Goal: Information Seeking & Learning: Learn about a topic

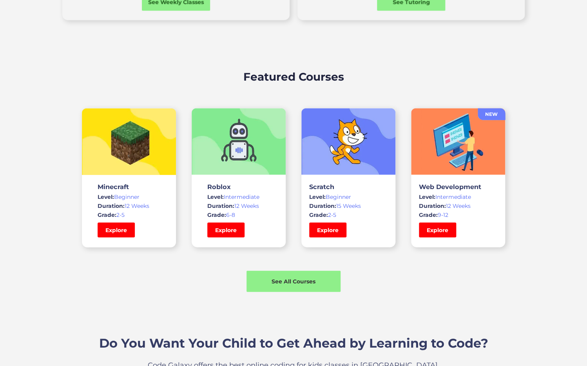
scroll to position [476, 0]
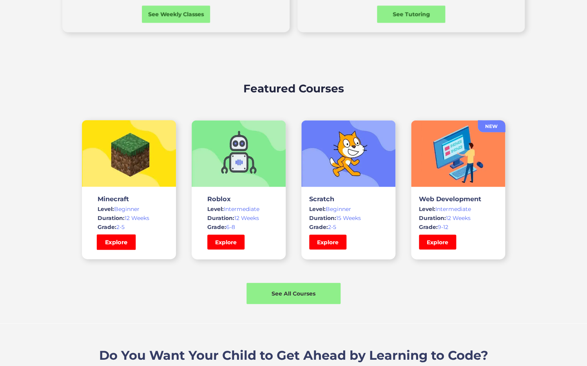
click at [122, 242] on link "Explore" at bounding box center [116, 242] width 39 height 16
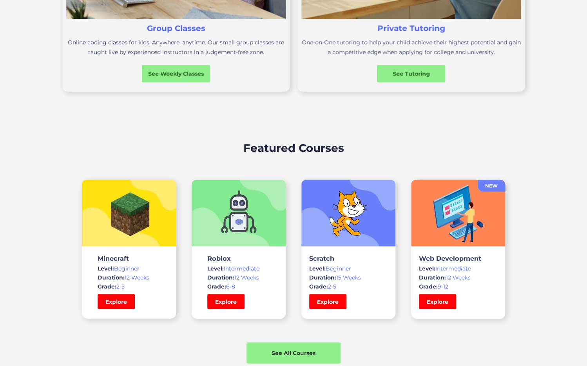
scroll to position [635, 0]
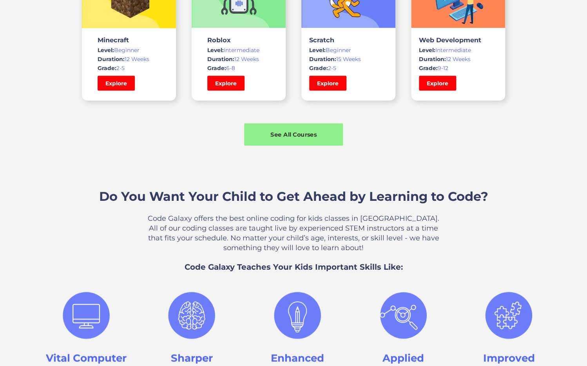
click at [282, 133] on div "See All Courses" at bounding box center [293, 134] width 99 height 8
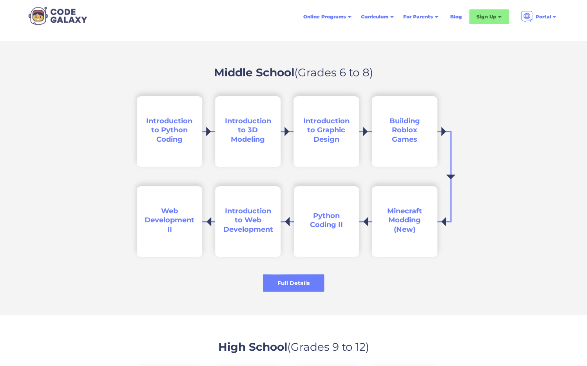
scroll to position [1163, 0]
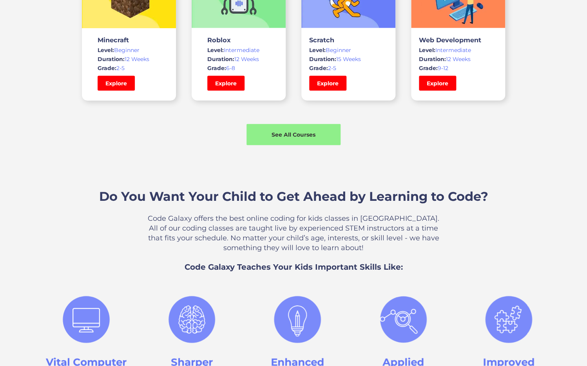
scroll to position [635, 0]
